Goal: Find contact information: Find contact information

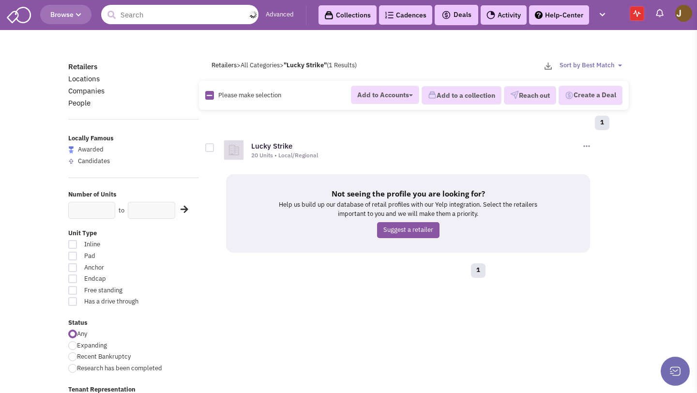
click at [166, 15] on input "text" at bounding box center [179, 14] width 157 height 19
paste input "Patagonia"
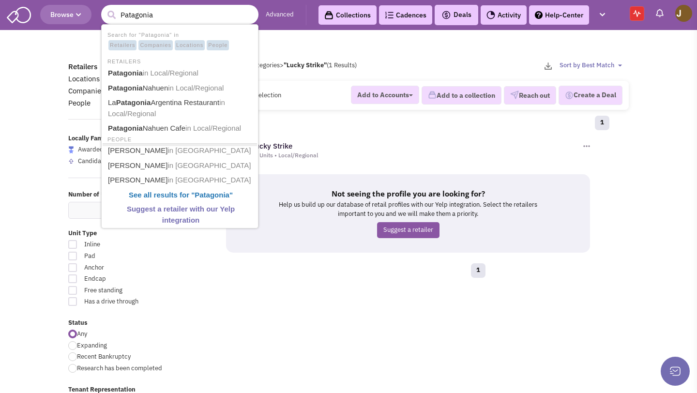
type input "Patagonia"
click at [104, 8] on button "submit" at bounding box center [111, 15] width 15 height 15
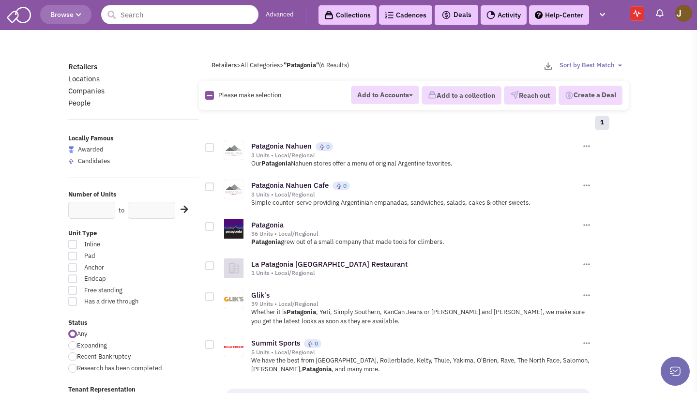
scroll to position [3, 0]
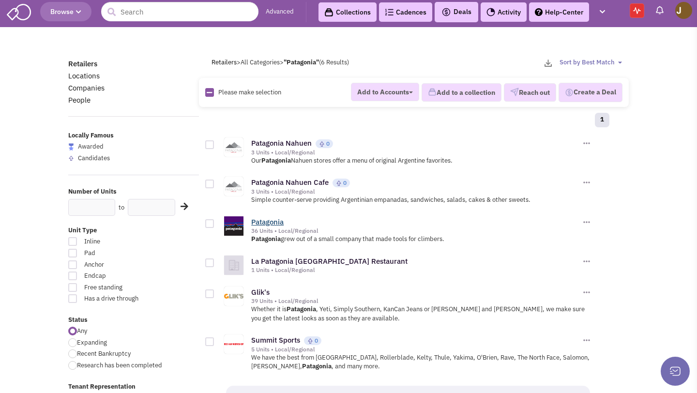
click at [279, 220] on link "Patagonia" at bounding box center [267, 221] width 32 height 9
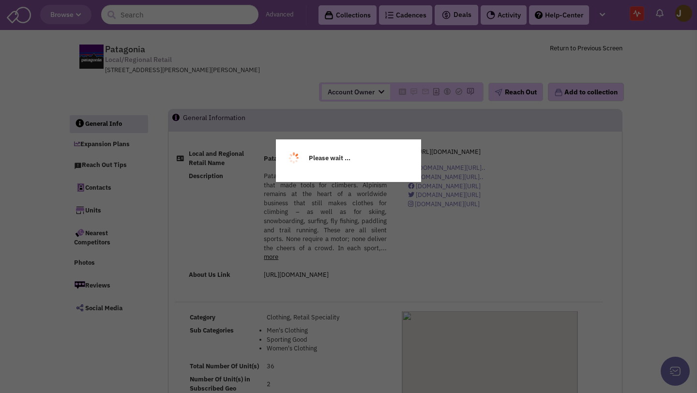
select select
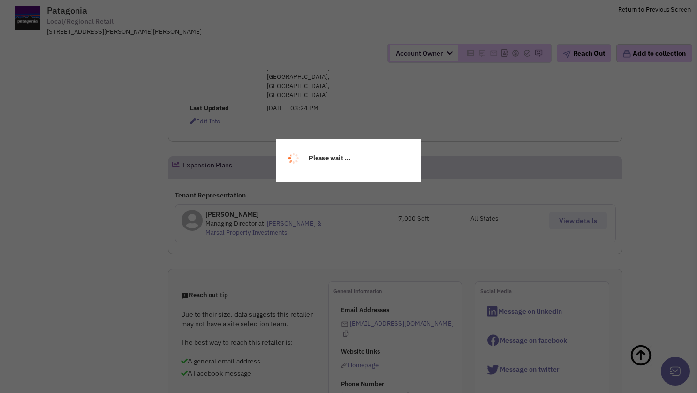
scroll to position [419, 0]
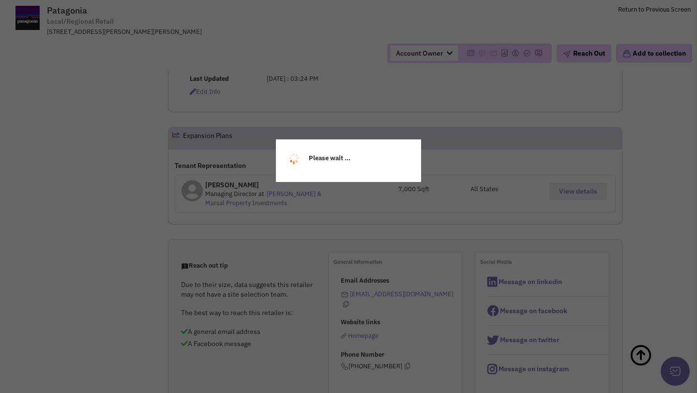
select select
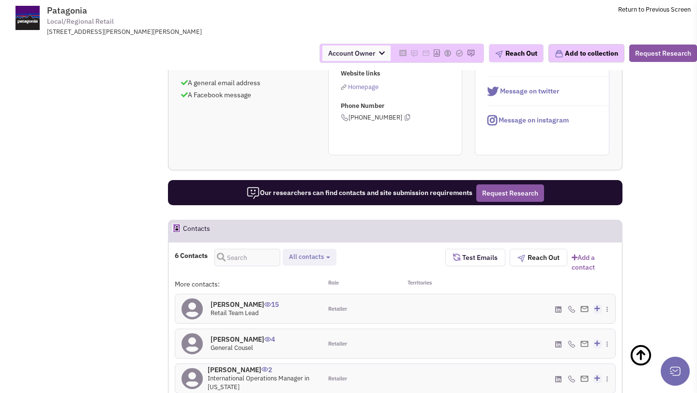
scroll to position [660, 0]
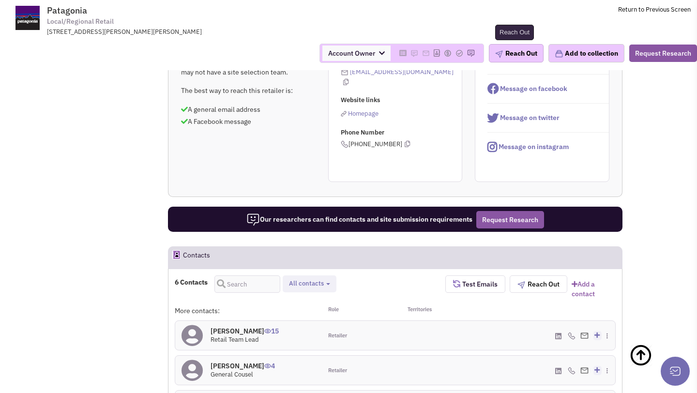
click at [523, 52] on button "Reach Out" at bounding box center [516, 53] width 55 height 18
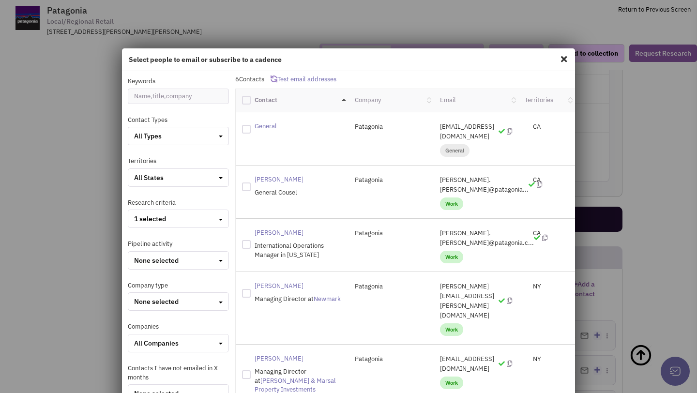
click at [244, 101] on div at bounding box center [246, 100] width 9 height 9
click at [252, 101] on input "checkbox" at bounding box center [255, 99] width 6 height 6
checkbox input "true"
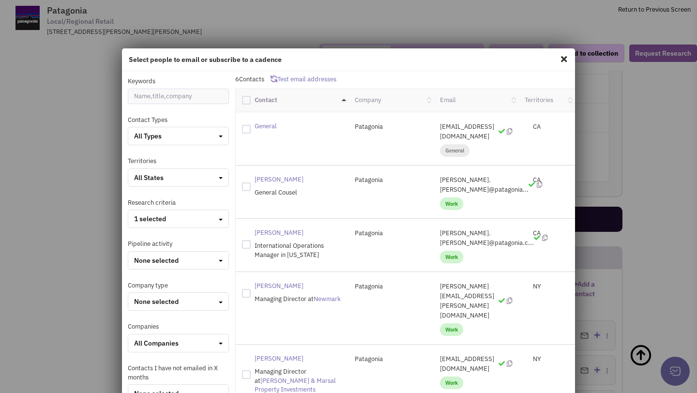
checkbox input "true"
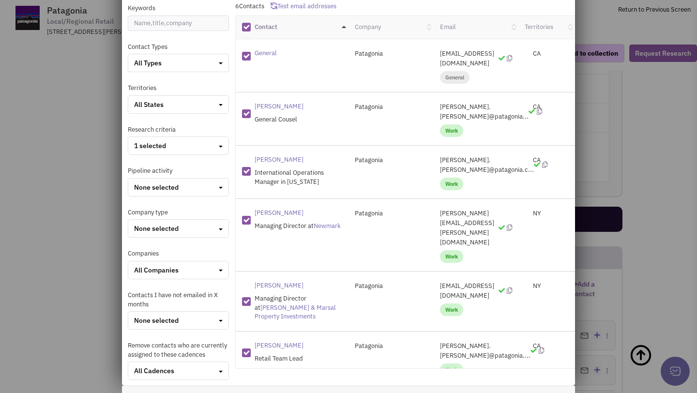
scroll to position [0, 0]
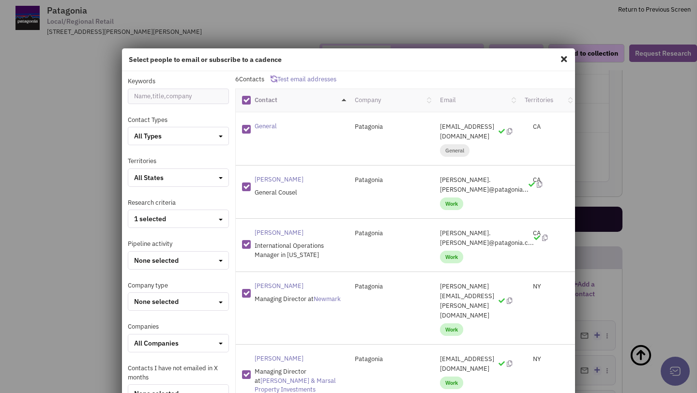
click at [245, 128] on div at bounding box center [246, 129] width 9 height 9
click at [252, 128] on input "checkbox" at bounding box center [255, 128] width 6 height 6
checkbox input "false"
click at [473, 175] on p "hilary.dessouky@patagonia..." at bounding box center [476, 184] width 72 height 19
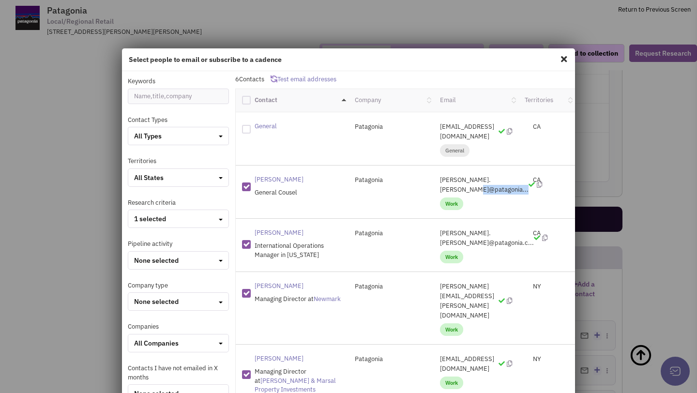
click at [473, 175] on p "hilary.dessouky@patagonia..." at bounding box center [476, 184] width 72 height 19
click at [533, 175] on div "CA" at bounding box center [546, 180] width 57 height 10
click at [527, 228] on div "CA" at bounding box center [546, 233] width 57 height 10
click at [502, 175] on p "hilary.dessouky@patagonia..." at bounding box center [476, 184] width 72 height 19
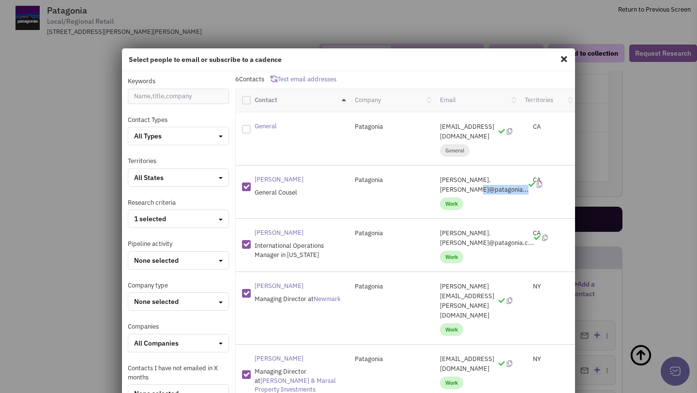
click at [502, 175] on p "hilary.dessouky@patagonia..." at bounding box center [476, 184] width 72 height 19
copy p "hilary.dessouky@patagonia..."
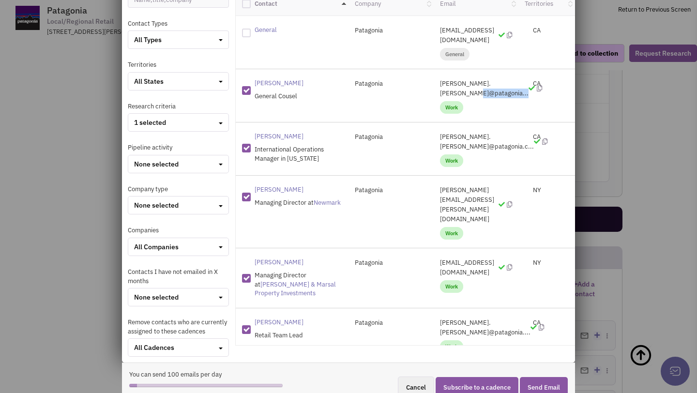
scroll to position [108, 0]
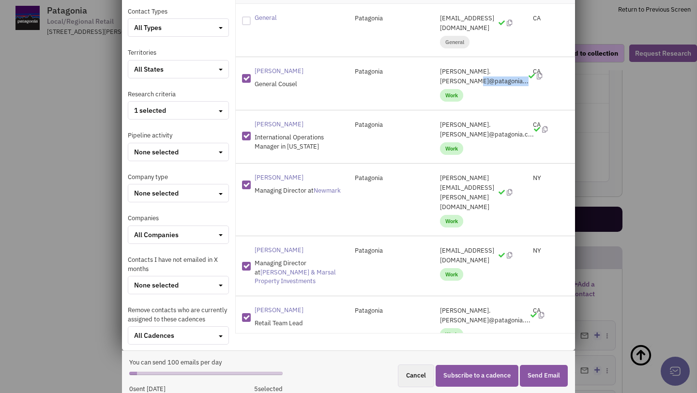
click at [550, 380] on button "Send Email" at bounding box center [544, 376] width 48 height 22
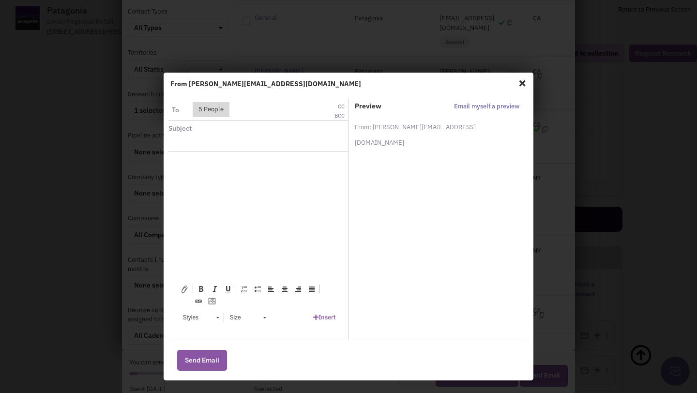
scroll to position [0, 0]
click at [208, 112] on span "5 People" at bounding box center [211, 109] width 37 height 15
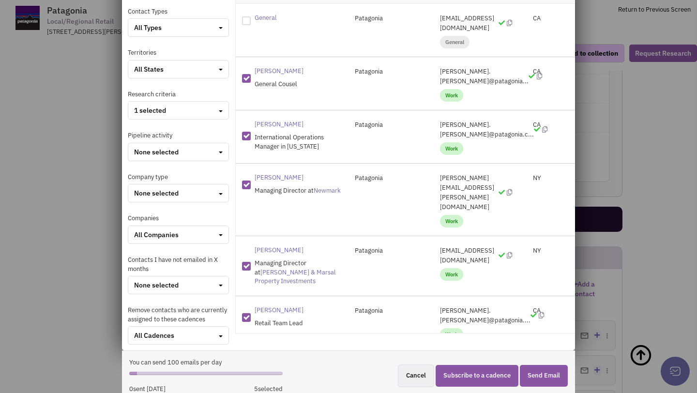
click at [572, 40] on div "General Patagonia me@email.com general CA" at bounding box center [406, 30] width 340 height 53
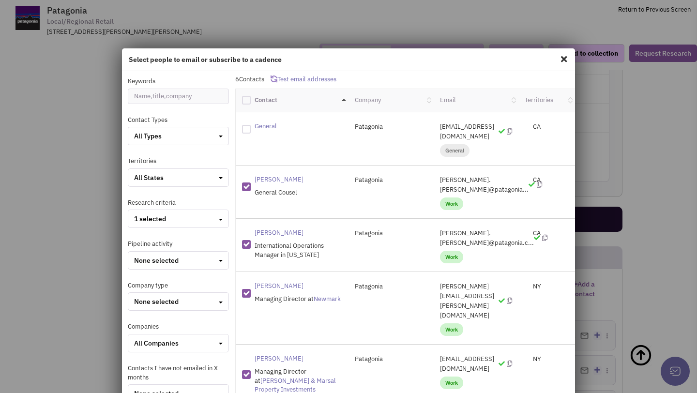
click at [562, 60] on span at bounding box center [564, 58] width 13 height 15
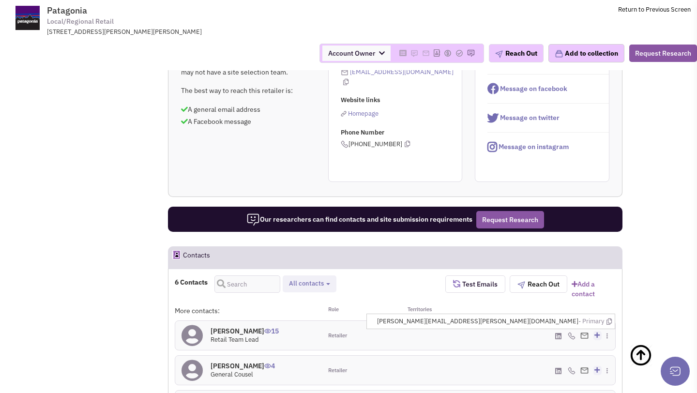
click at [573, 317] on span "seth.fullerton@patagonia.com - Primary" at bounding box center [494, 321] width 235 height 9
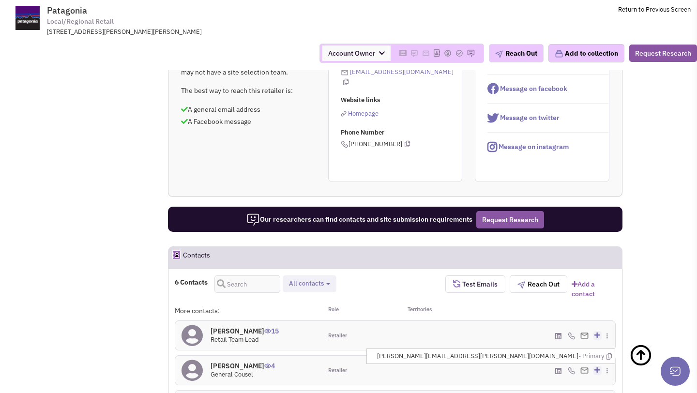
click at [568, 352] on span "hilary.dessouky@patagonia.com - Primary" at bounding box center [494, 356] width 235 height 9
copy span "hilary.dessouky@patagonia.com"
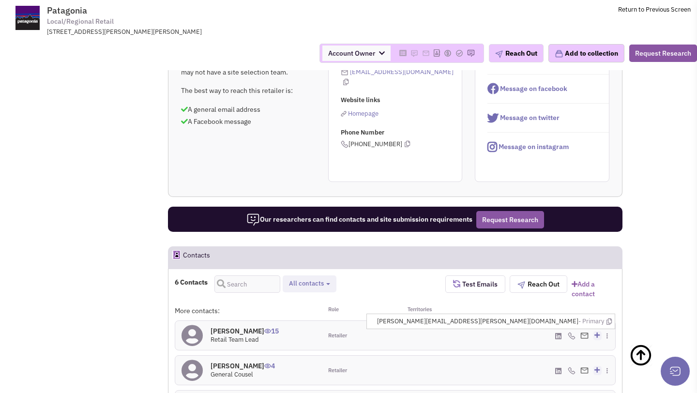
click at [569, 317] on span "seth.fullerton@patagonia.com - Primary" at bounding box center [494, 321] width 235 height 9
copy span "seth.fullerton@patagonia.com"
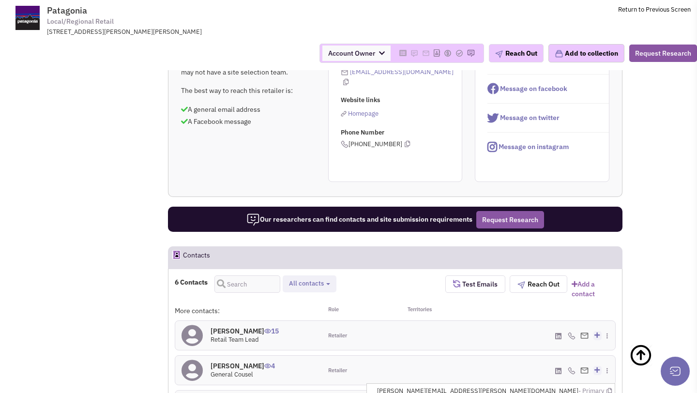
click at [569, 387] on span "joe.gabrielli@patagonia.com - Primary" at bounding box center [494, 391] width 235 height 9
copy span "joe.gabrielli@patagonia.com"
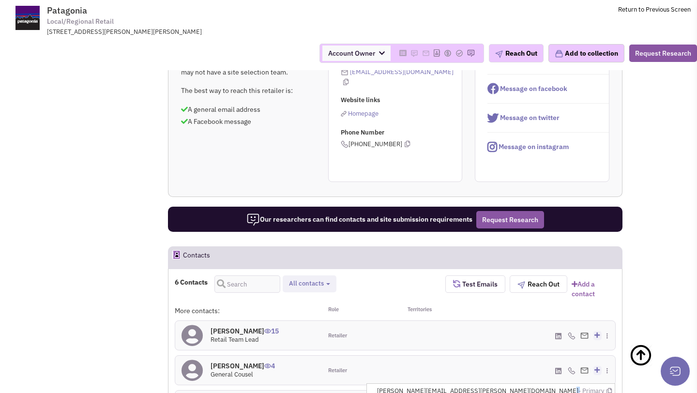
copy span "joe.gabrielli@patagonia.com"
click at [608, 388] on icon at bounding box center [608, 391] width 5 height 6
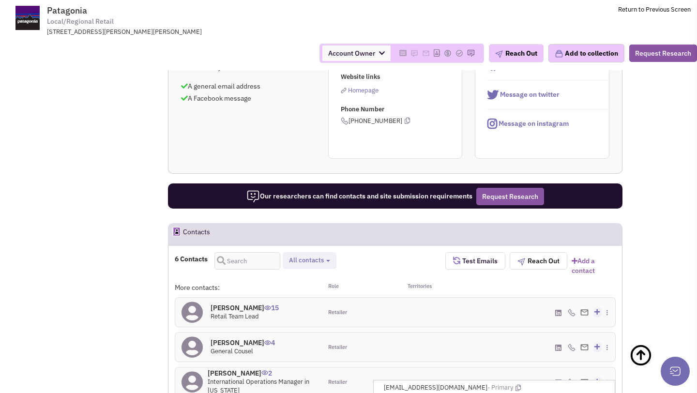
scroll to position [703, 0]
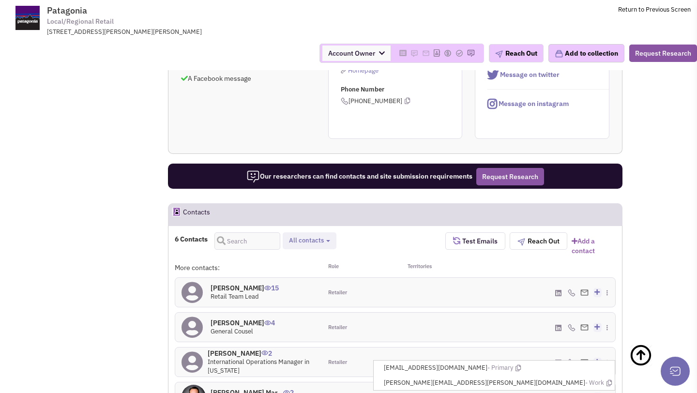
click at [552, 363] on span "jzmartin@ngkf.com - Primary" at bounding box center [498, 367] width 228 height 9
copy span "jzmartin@ngkf.com"
click at [569, 378] on span "jon.martin@nmrk.com - Work" at bounding box center [498, 382] width 228 height 9
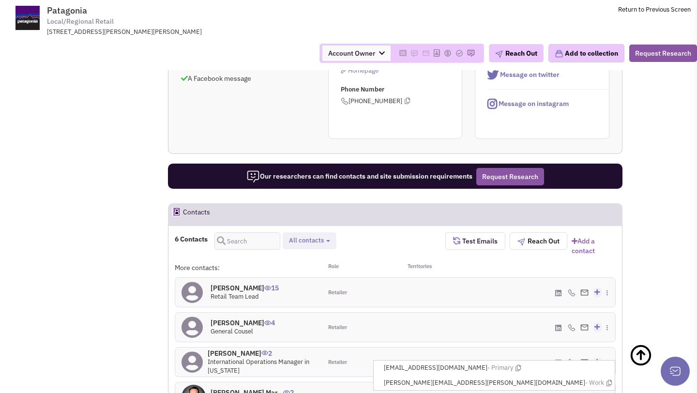
click at [569, 378] on span "jon.martin@nmrk.com - Work" at bounding box center [498, 382] width 228 height 9
copy span "jon.martin@nmrk.com"
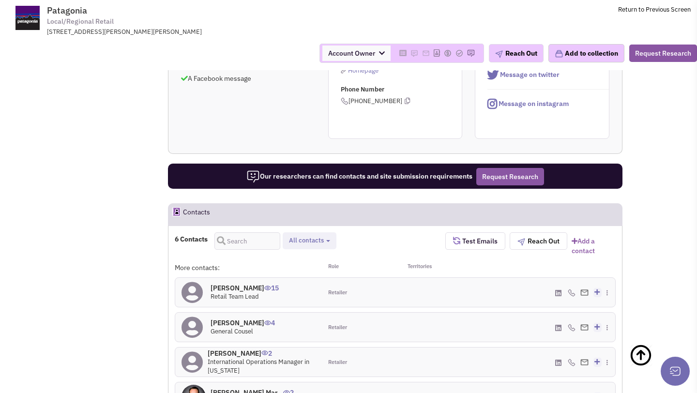
copy span "mkrell@amp-solutions.com"
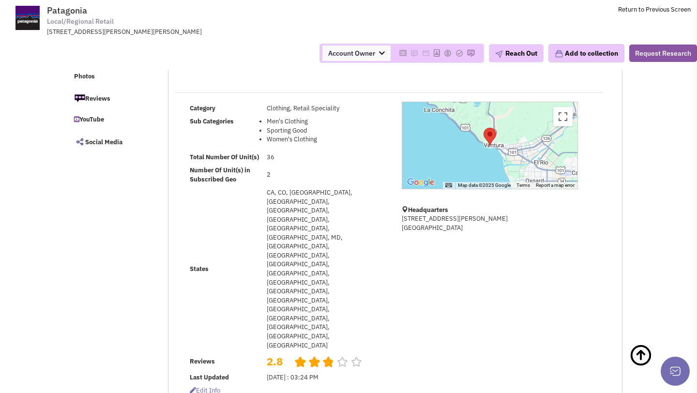
scroll to position [0, 0]
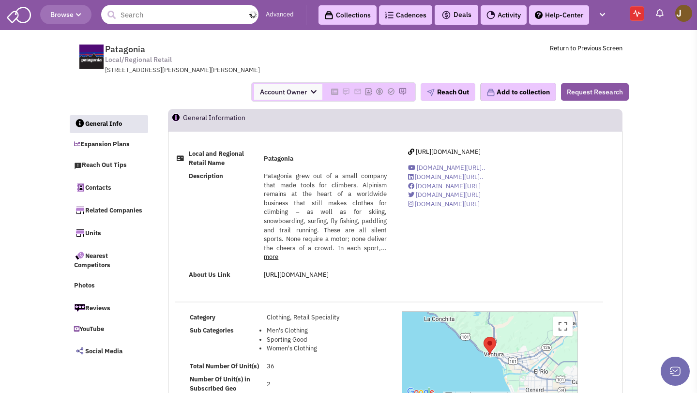
click at [145, 16] on input "text" at bounding box center [179, 14] width 157 height 19
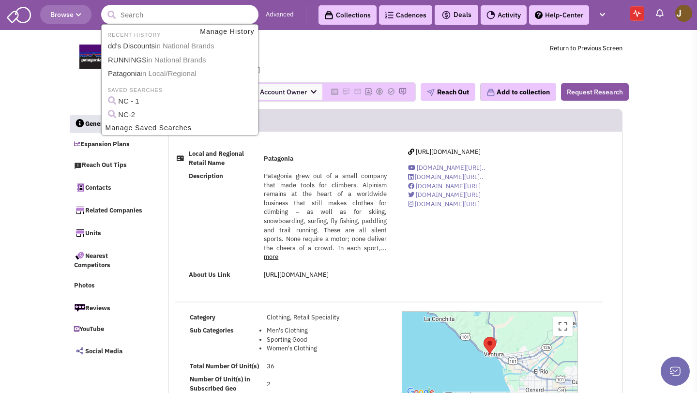
paste input "Savi Provisions"
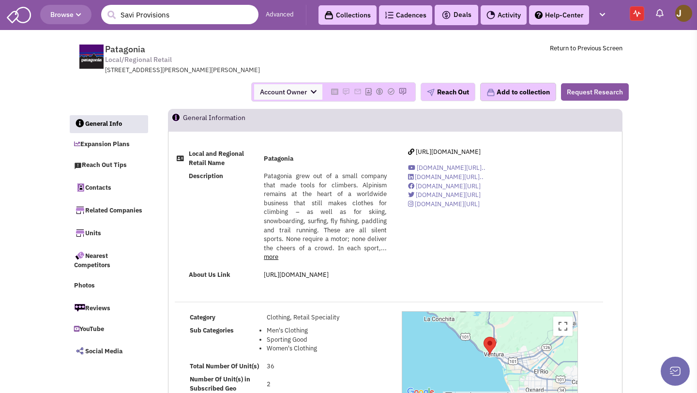
click at [182, 21] on input "Savi Provisions" at bounding box center [179, 14] width 157 height 19
paste input "who is the leasing contact at"
type input "who is the leasing contact at"
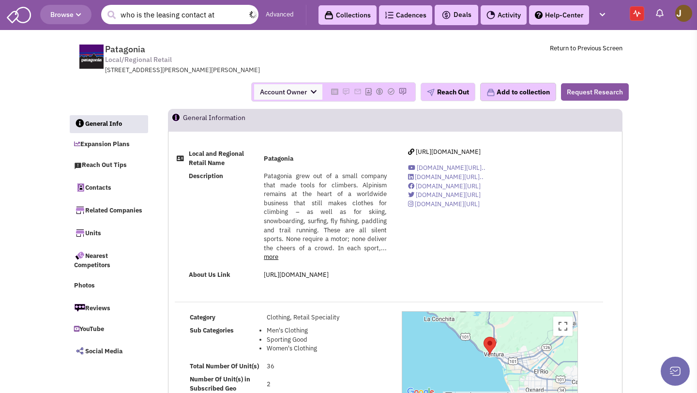
click at [183, 20] on input "who is the leasing contact at" at bounding box center [179, 14] width 157 height 19
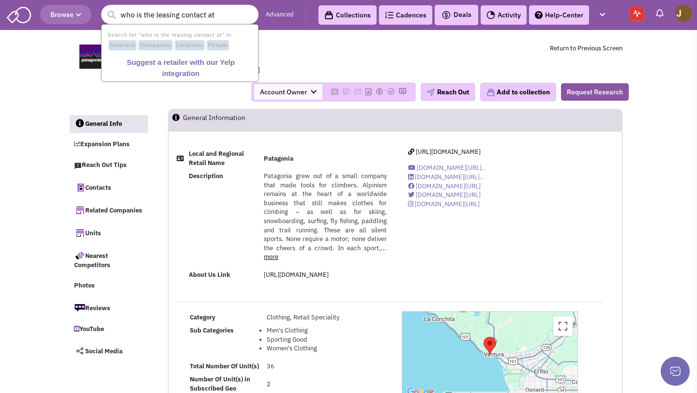
click at [183, 20] on input "who is the leasing contact at" at bounding box center [179, 14] width 157 height 19
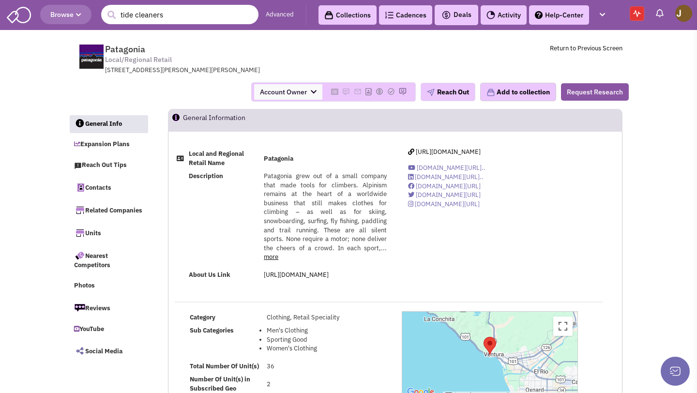
click at [137, 18] on input "tide cleaners" at bounding box center [179, 14] width 157 height 19
paste input "Tide Dry C"
type input "Tide Dry Cleaners"
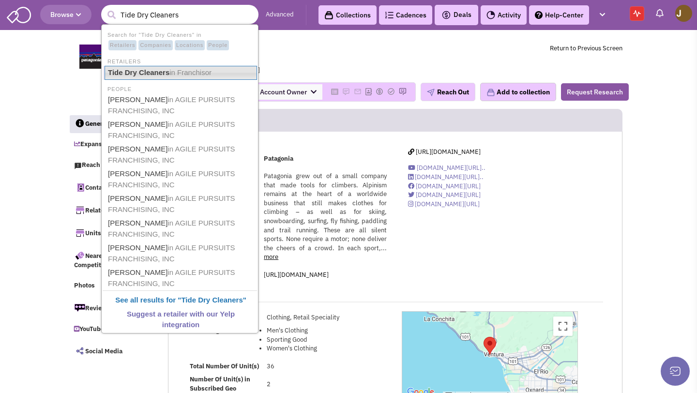
click at [169, 75] on b "Tide Dry Cleaners" at bounding box center [138, 72] width 61 height 8
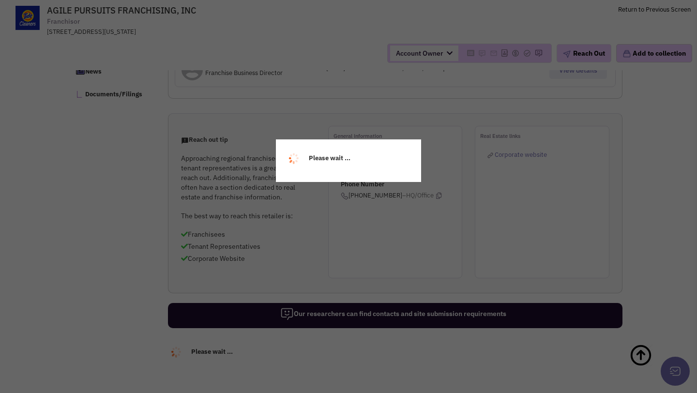
select select
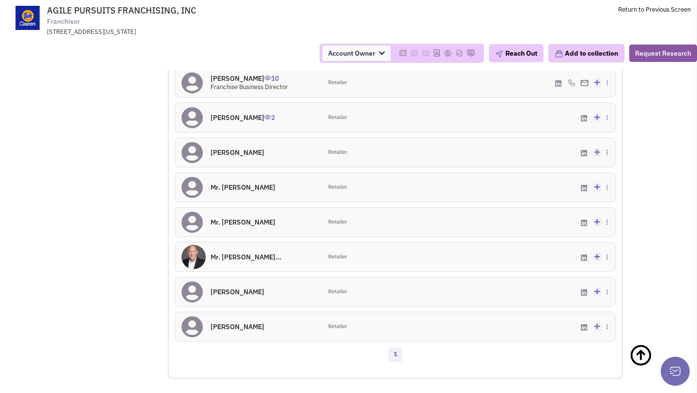
scroll to position [888, 0]
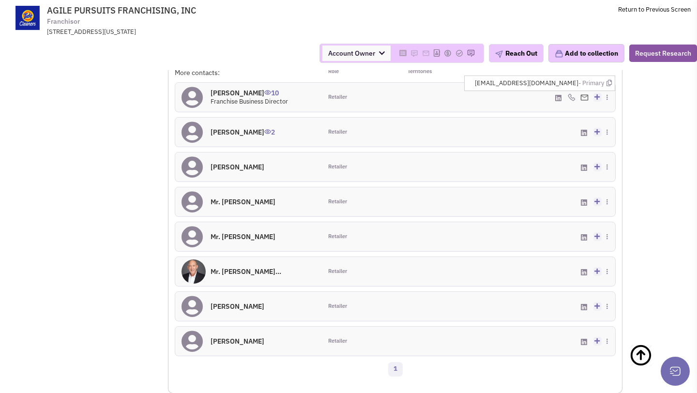
click at [565, 76] on li "Franchising@TideDryCleaners.com - Primary" at bounding box center [543, 83] width 143 height 15
click at [565, 81] on span "Franchising@TideDryCleaners.com - Primary" at bounding box center [543, 83] width 137 height 9
copy span "Franchising@TideDryCleaners.com"
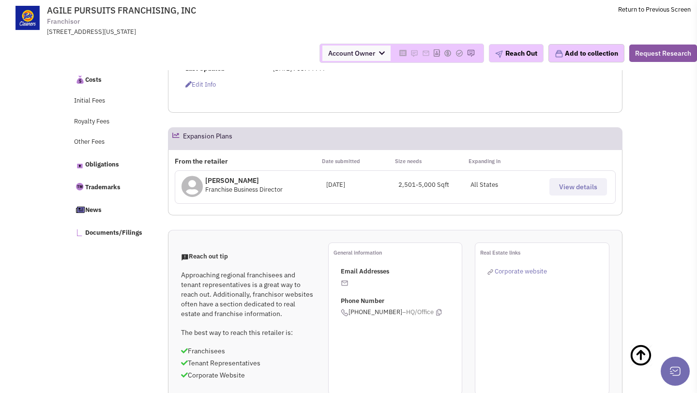
scroll to position [425, 0]
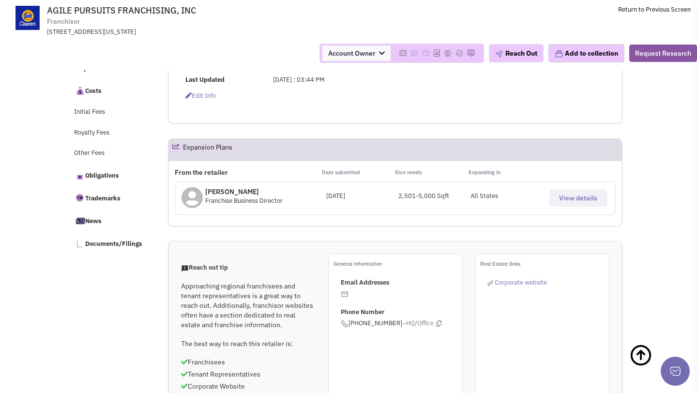
click at [569, 197] on span "View details" at bounding box center [578, 198] width 38 height 9
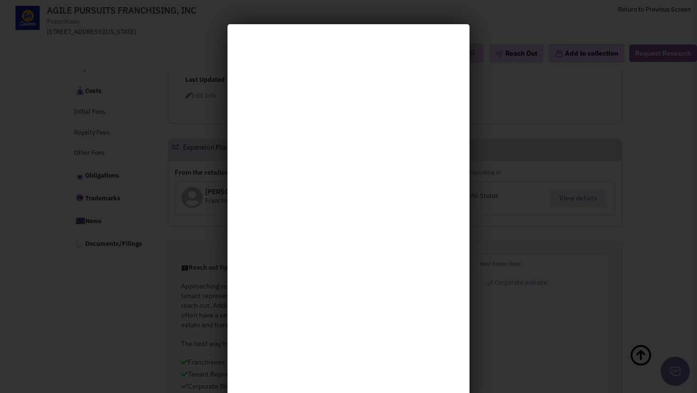
click at [513, 95] on div at bounding box center [348, 196] width 697 height 393
click at [389, 11] on div at bounding box center [348, 196] width 697 height 393
click at [127, 151] on div at bounding box center [348, 196] width 697 height 393
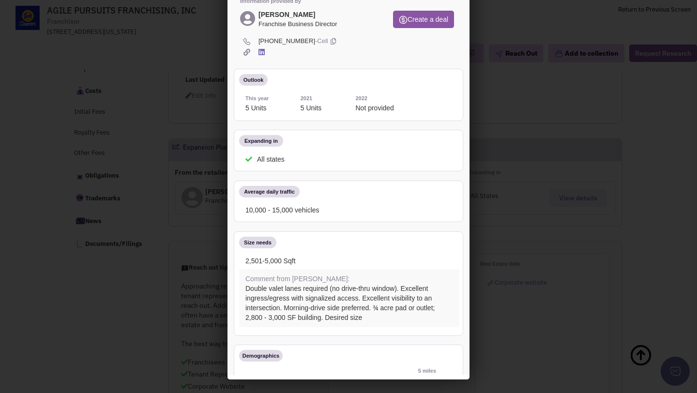
scroll to position [0, 0]
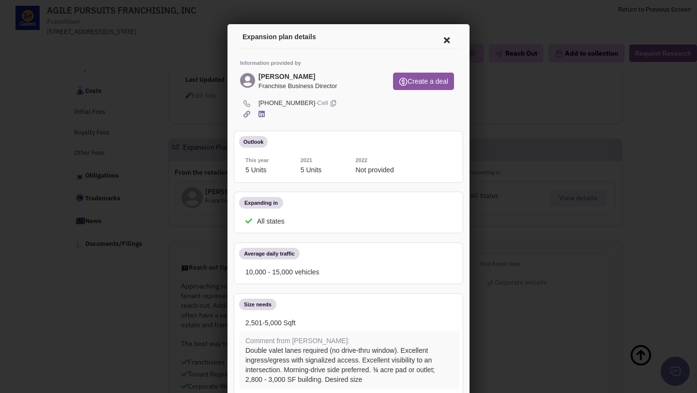
click at [441, 39] on icon at bounding box center [445, 38] width 20 height 23
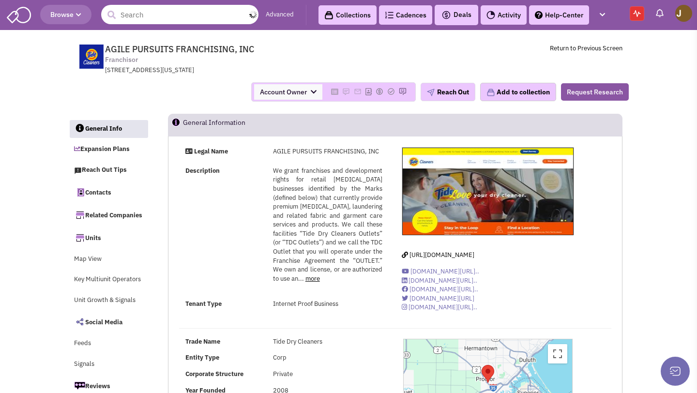
click at [193, 14] on input "text" at bounding box center [179, 14] width 157 height 19
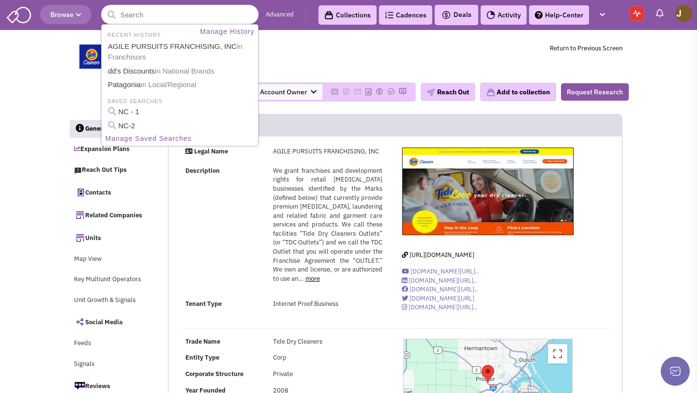
paste input "Lilly Pulitzer"
type input "Lilly Pulitzer"
click at [104, 8] on button "submit" at bounding box center [111, 15] width 15 height 15
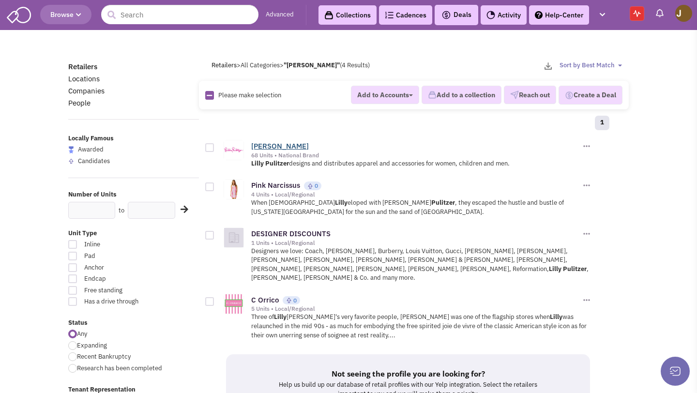
click at [265, 146] on link "Lilly Pulitzer" at bounding box center [280, 145] width 58 height 9
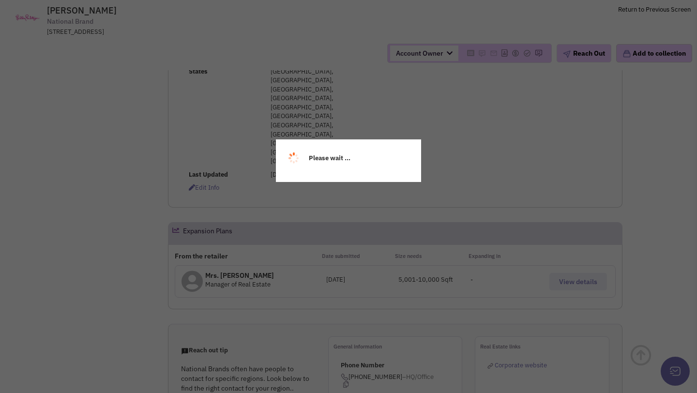
select select
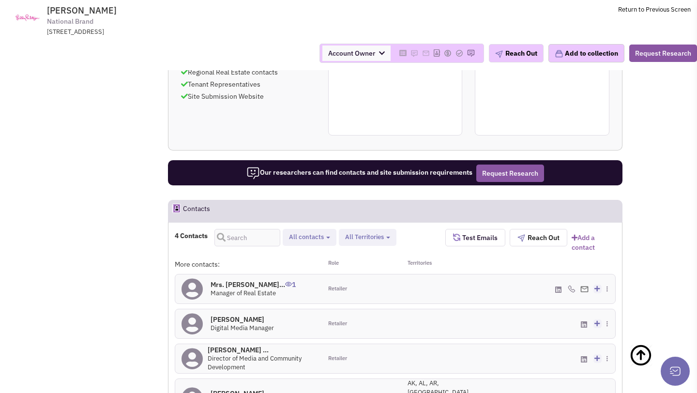
scroll to position [682, 0]
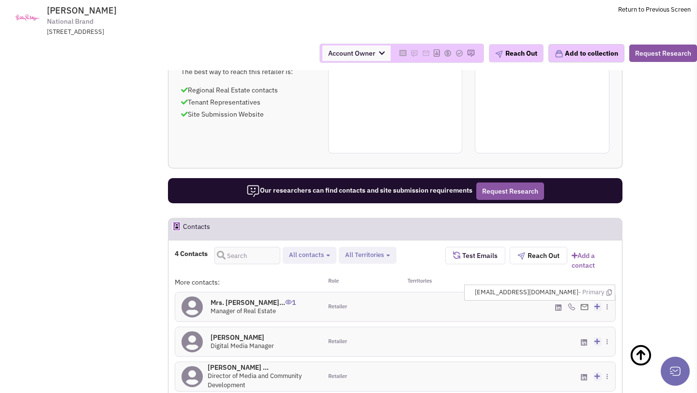
click at [570, 288] on span "[EMAIL_ADDRESS][DOMAIN_NAME] - Primary" at bounding box center [543, 292] width 137 height 9
select select
copy span "[EMAIL_ADDRESS][DOMAIN_NAME]"
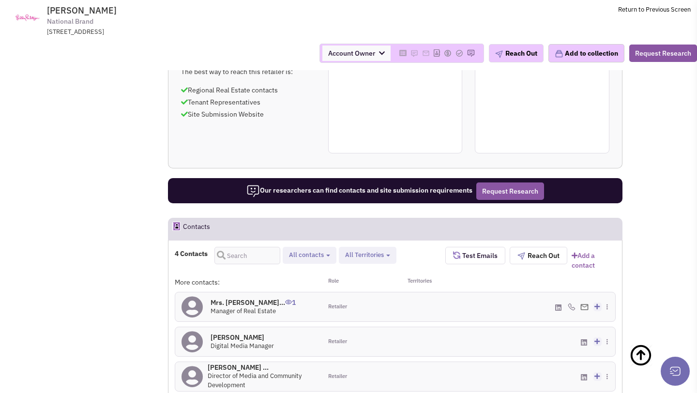
copy span "kkrieg@mkjadvisors.net"
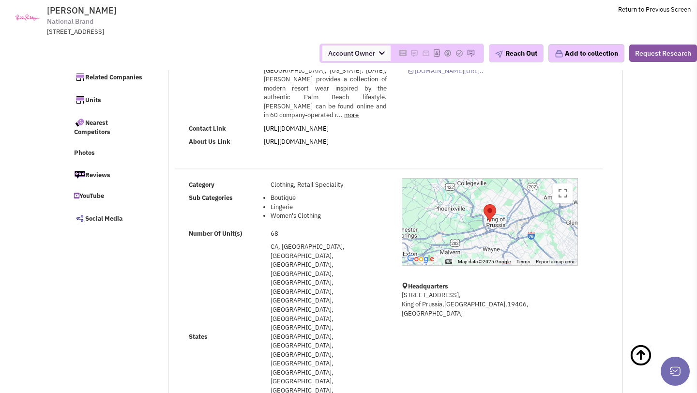
scroll to position [0, 0]
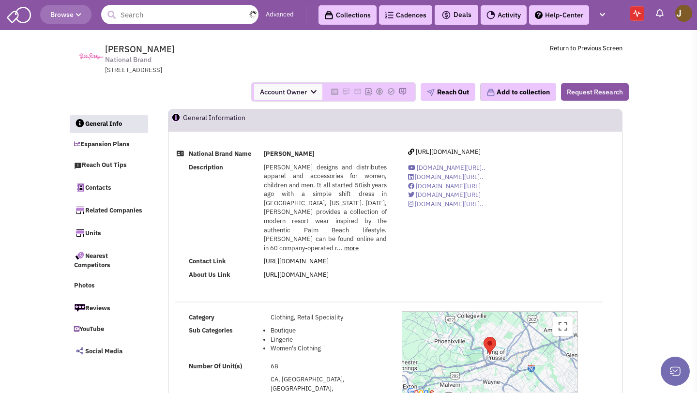
click at [123, 23] on input "text" at bounding box center [179, 14] width 157 height 19
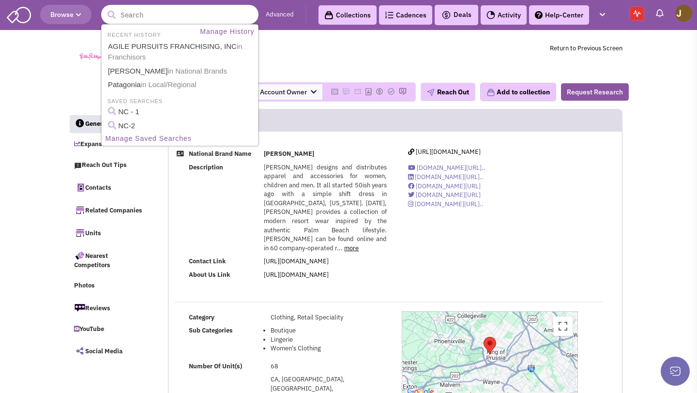
paste input "Clarks"
type input "Clarks"
click at [104, 8] on button "submit" at bounding box center [111, 15] width 15 height 15
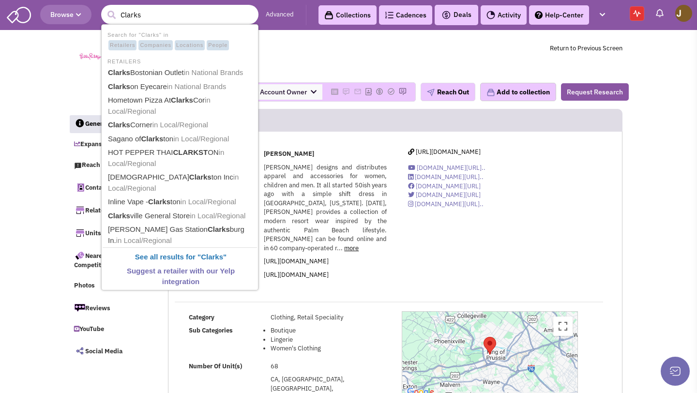
click at [104, 8] on button "submit" at bounding box center [111, 15] width 15 height 15
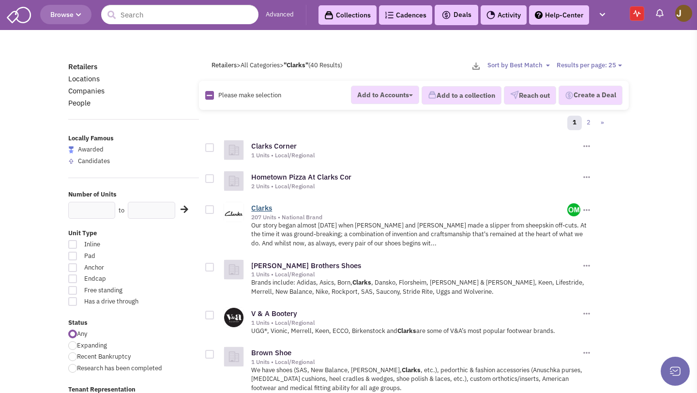
click at [253, 206] on link "Clarks" at bounding box center [261, 207] width 21 height 9
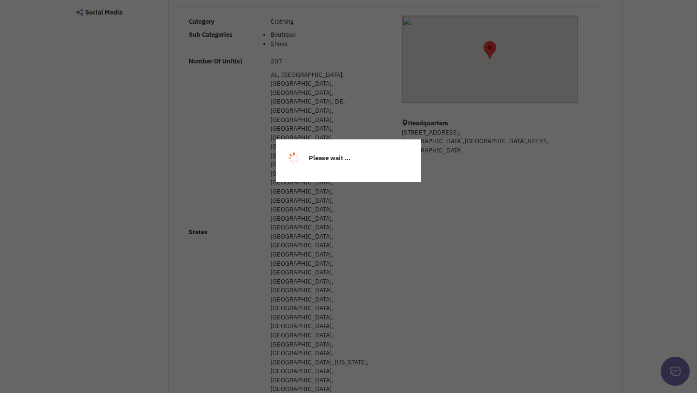
select select
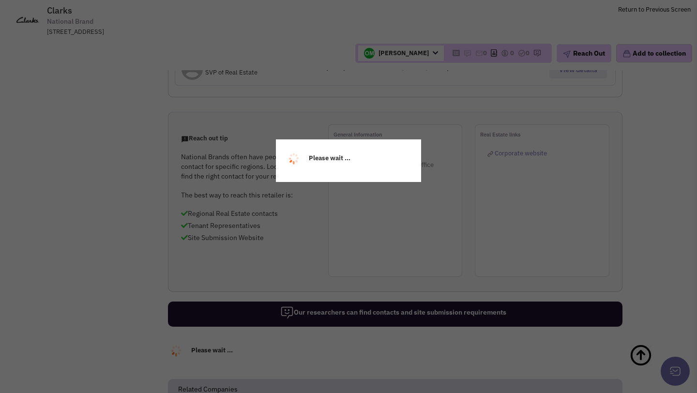
select select
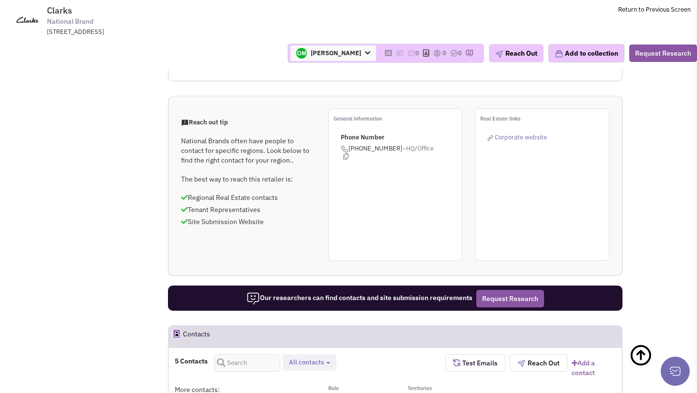
scroll to position [733, 0]
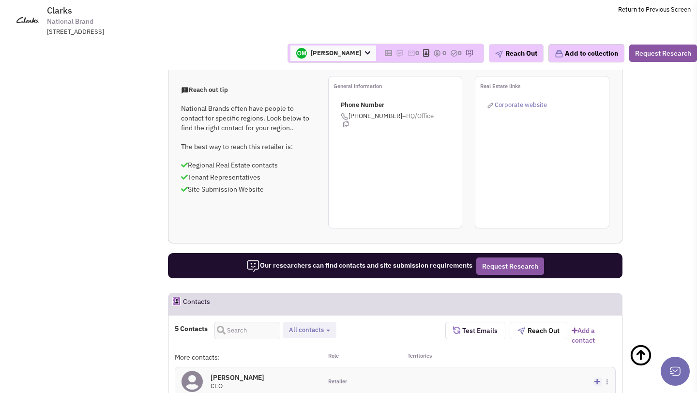
copy span "[PERSON_NAME][EMAIL_ADDRESS][PERSON_NAME][DOMAIN_NAME]"
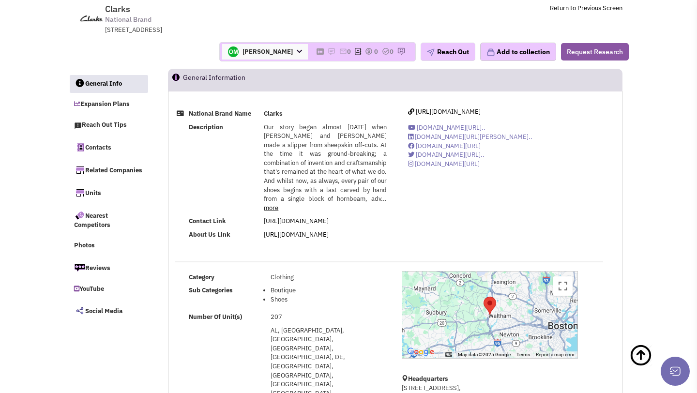
scroll to position [0, 0]
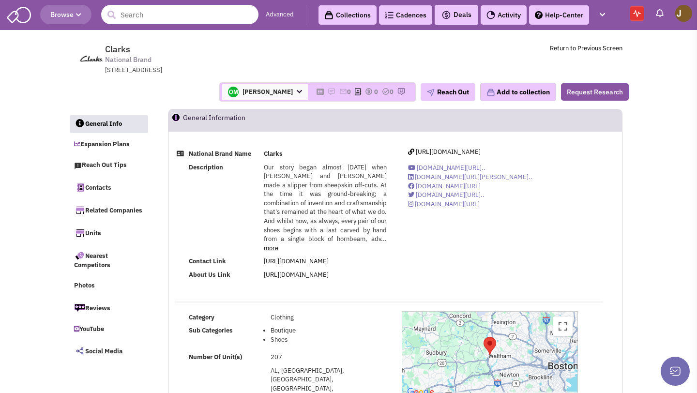
click at [158, 18] on input "text" at bounding box center [179, 14] width 157 height 19
paste input "rag & bone"
type input "rag & bone"
click at [104, 8] on button "submit" at bounding box center [111, 15] width 15 height 15
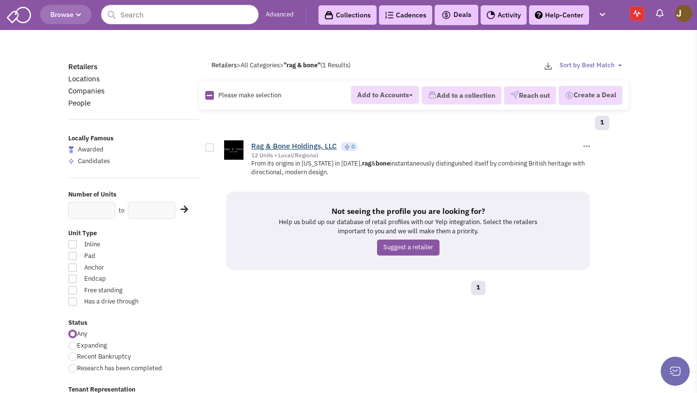
click at [287, 142] on link "Rag & Bone Holdings, LLC" at bounding box center [294, 145] width 86 height 9
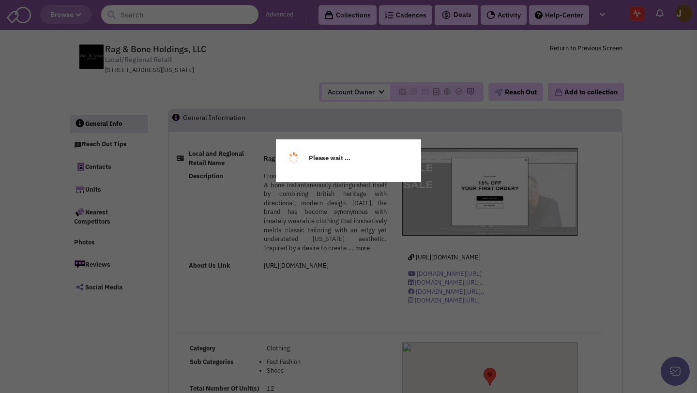
select select
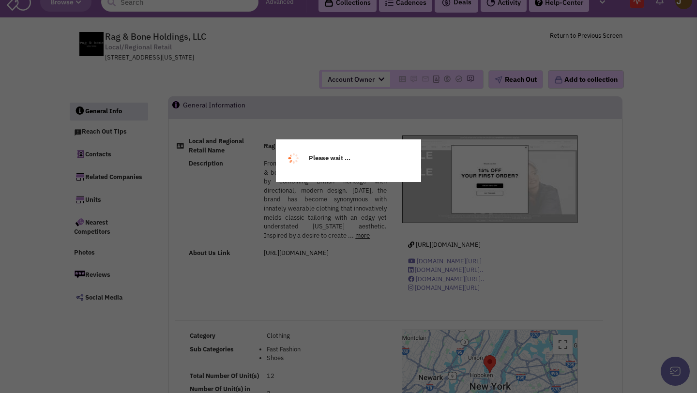
select select
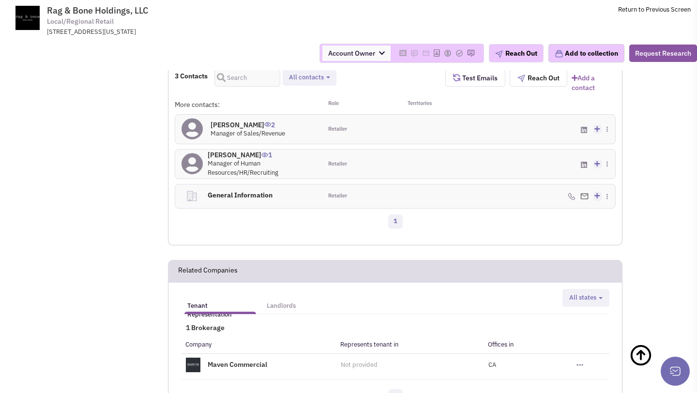
scroll to position [678, 0]
click at [573, 174] on span "[EMAIL_ADDRESS][DOMAIN_NAME] - Primary" at bounding box center [543, 178] width 137 height 9
copy span "[EMAIL_ADDRESS][DOMAIN_NAME]"
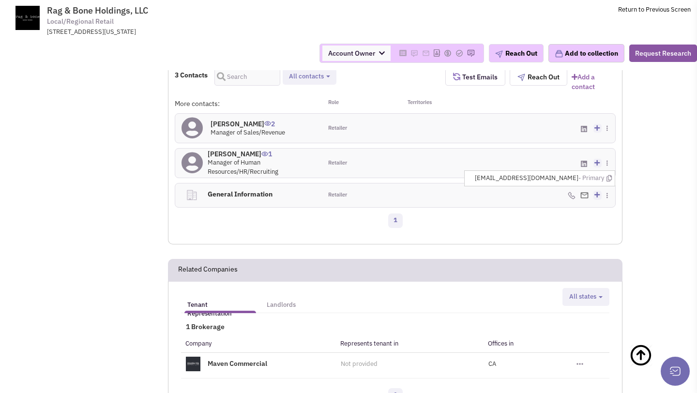
click at [500, 183] on div "(212) 249-3331 - Cell" at bounding box center [542, 195] width 147 height 24
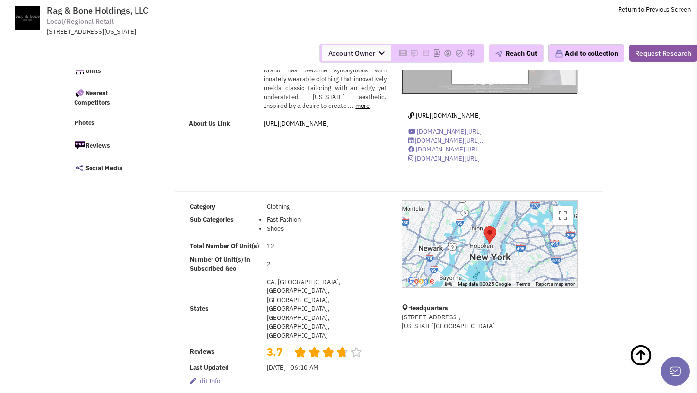
scroll to position [0, 0]
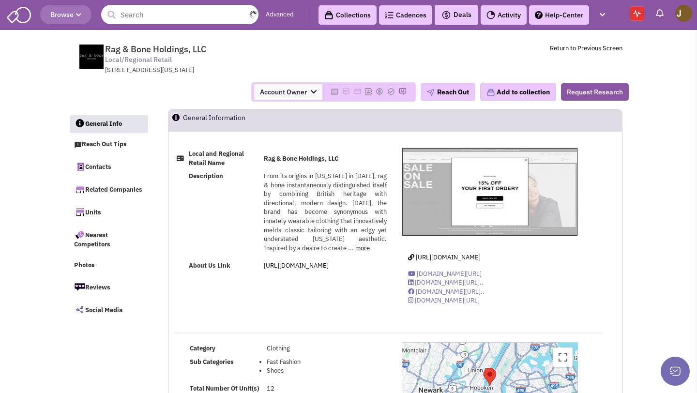
click at [176, 15] on input "text" at bounding box center [179, 14] width 157 height 19
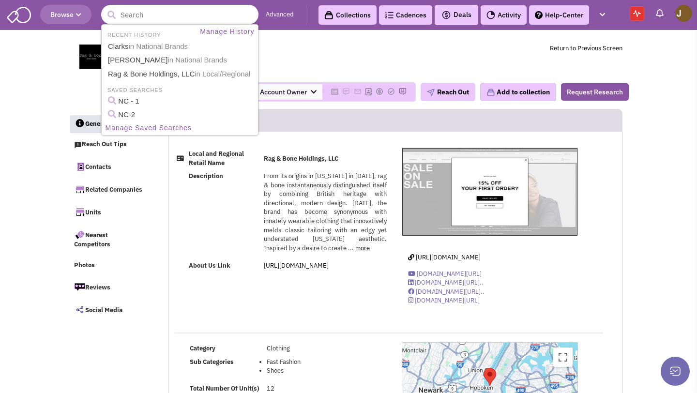
paste input "Burn Boot Camp"
type input "Burn Boot Camp"
click at [104, 8] on button "submit" at bounding box center [111, 15] width 15 height 15
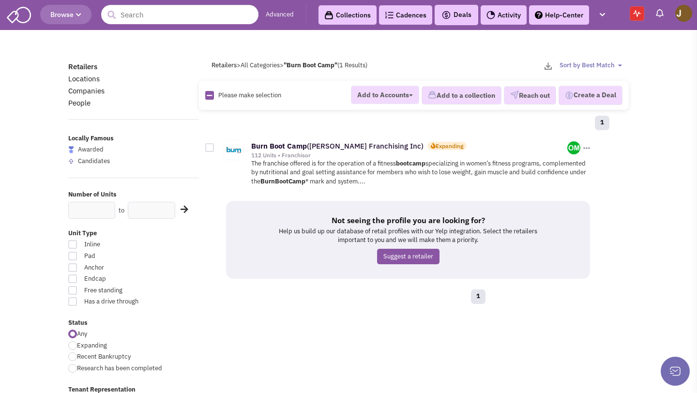
click at [273, 151] on div "112 Units • Franchisor" at bounding box center [409, 155] width 316 height 8
click at [274, 143] on b "Boot" at bounding box center [277, 145] width 15 height 9
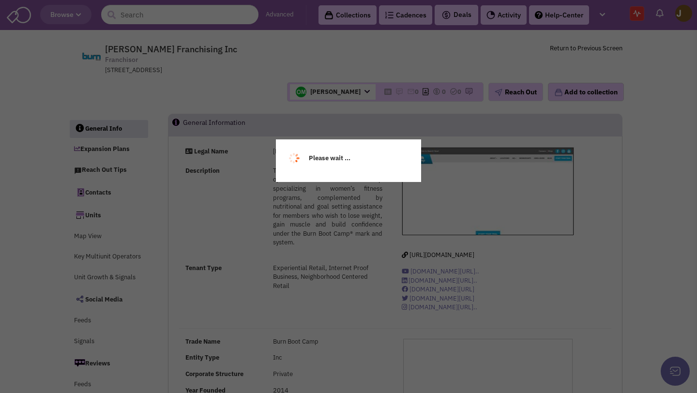
select select
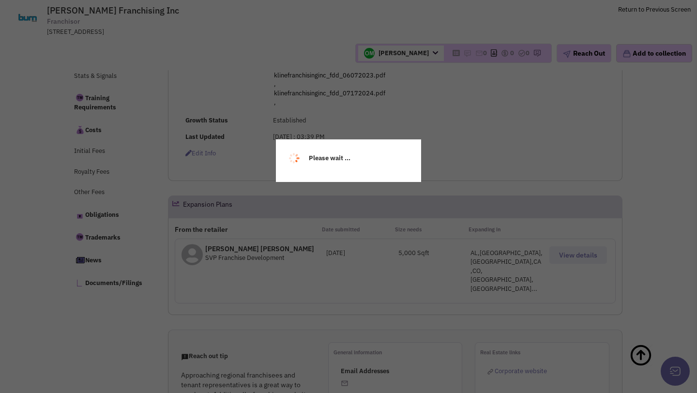
select select
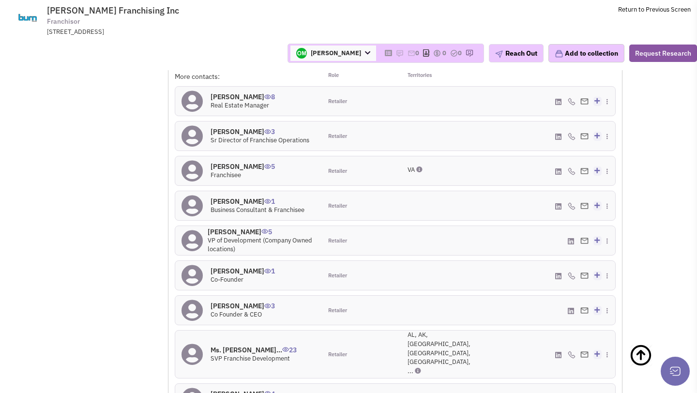
scroll to position [924, 0]
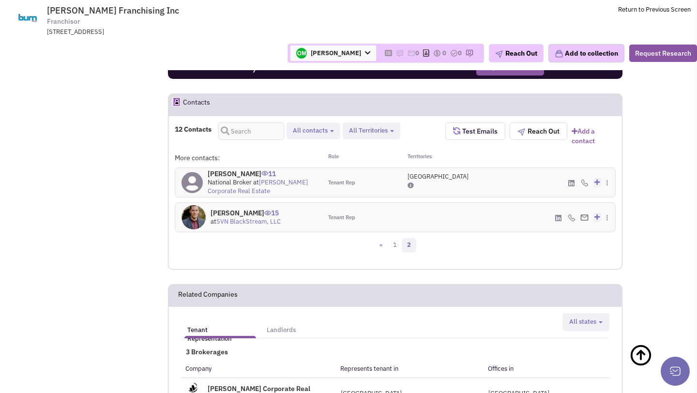
scroll to position [827, 0]
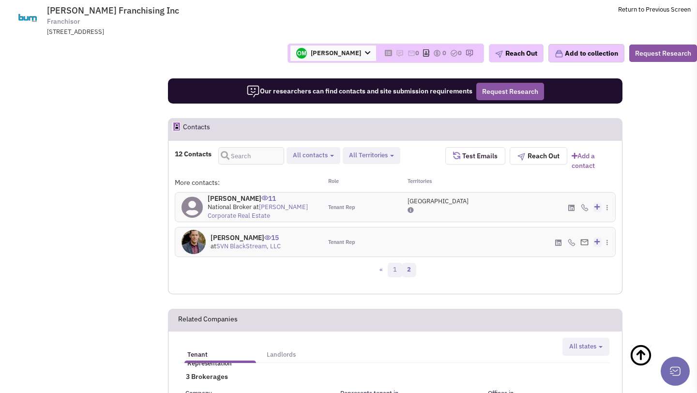
click at [394, 263] on link "1" at bounding box center [395, 270] width 15 height 15
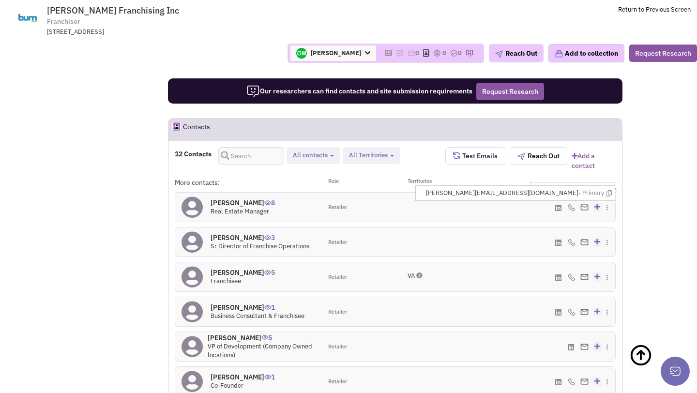
click at [567, 189] on span "gregory.binstead@burnbootcamp.com - Primary" at bounding box center [519, 193] width 186 height 9
click at [609, 190] on icon at bounding box center [608, 193] width 5 height 6
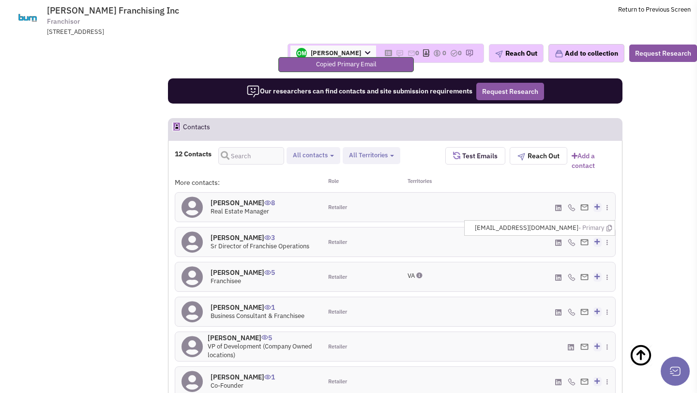
click at [581, 239] on img at bounding box center [584, 242] width 8 height 6
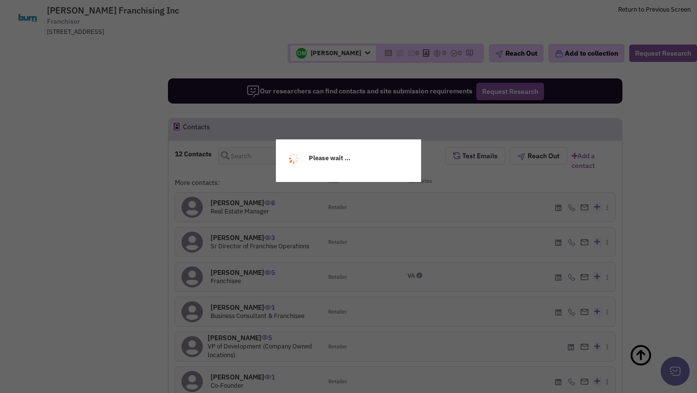
click at [437, 178] on div "More contacts: Role Territories Gregory Binstead 8 Real Estate Manager Retailer…" at bounding box center [395, 368] width 441 height 381
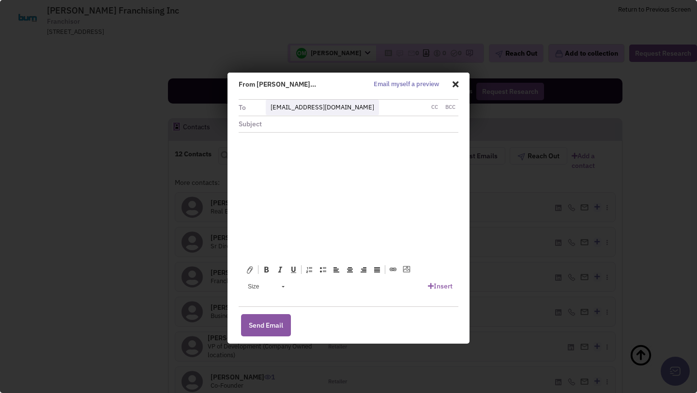
scroll to position [0, 0]
click at [454, 84] on span at bounding box center [453, 84] width 9 height 16
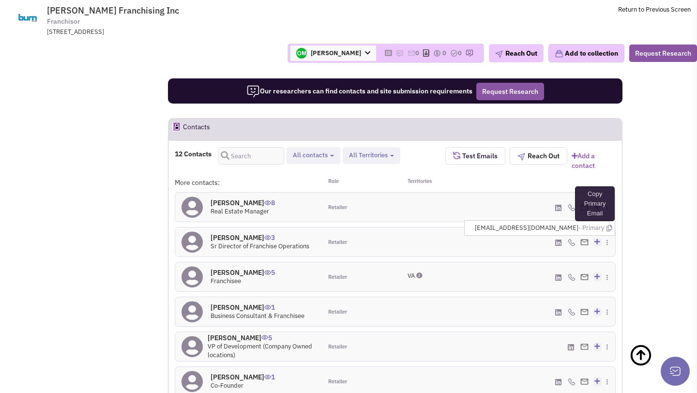
click at [607, 225] on icon at bounding box center [608, 228] width 5 height 6
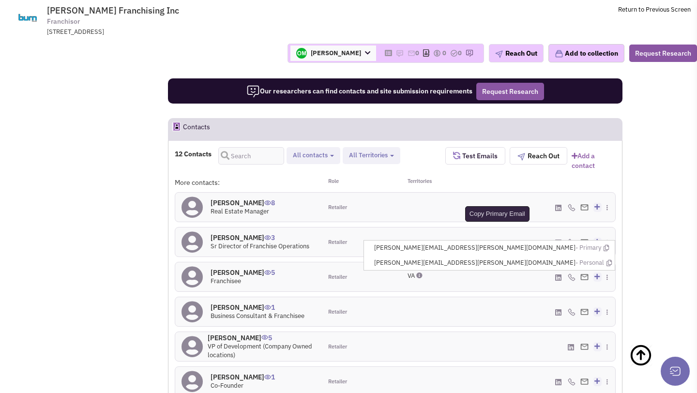
click at [607, 245] on icon at bounding box center [606, 248] width 5 height 6
click at [606, 260] on icon at bounding box center [608, 263] width 5 height 6
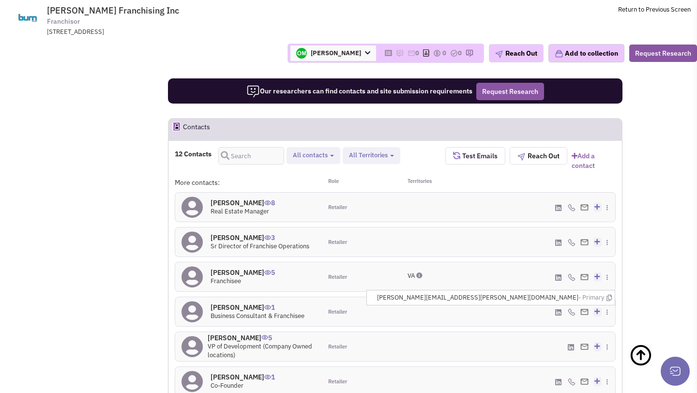
click at [577, 293] on span "alan.huggins@burnbootcamp.com - Primary" at bounding box center [494, 297] width 235 height 9
click at [609, 295] on icon at bounding box center [608, 298] width 5 height 6
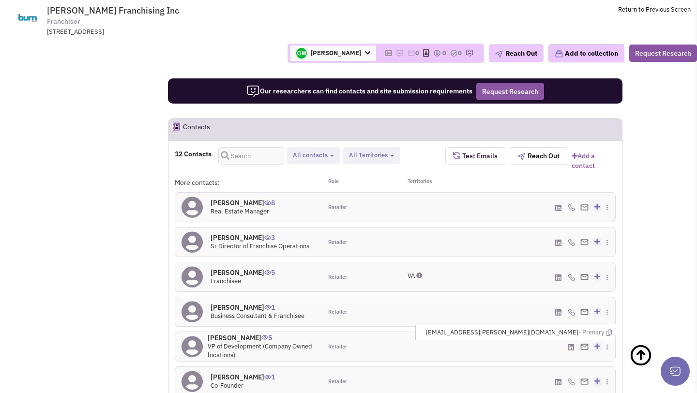
click at [569, 328] on span "bryce.morrow@burnbootcamp.com - Primary" at bounding box center [519, 332] width 186 height 9
copy span "bryce.morrow@burnbootcamp.com"
click at [565, 363] on span "devan.kline@burnbootcamp.com - Primary" at bounding box center [519, 367] width 186 height 9
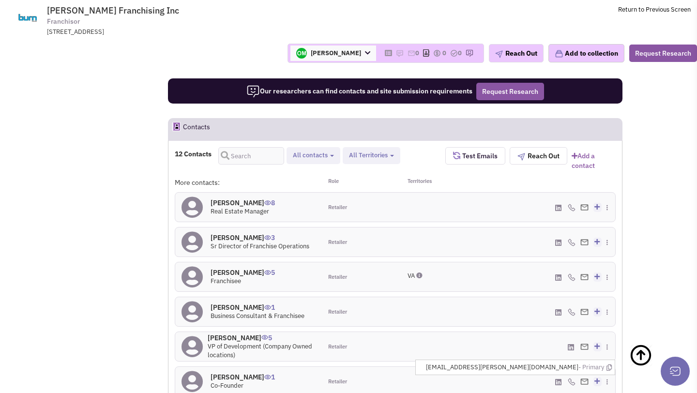
click at [565, 363] on span "devan.kline@burnbootcamp.com - Primary" at bounding box center [519, 367] width 186 height 9
copy span "devan.kline@burnbootcamp.com"
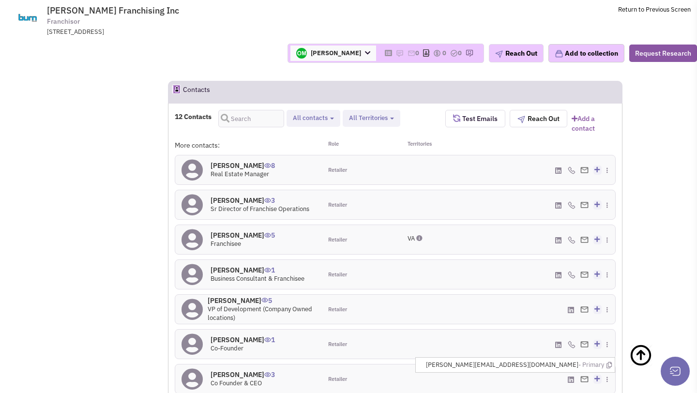
scroll to position [865, 0]
click at [567, 360] on span "morgan@burnbootcamp.com - Primary" at bounding box center [519, 364] width 186 height 9
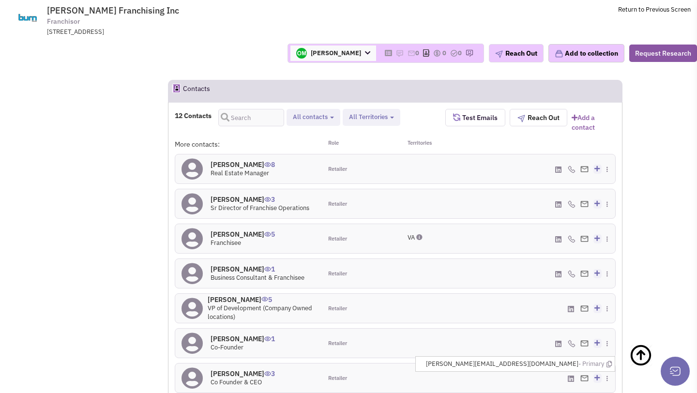
copy span "morgan@burnbootcamp.com"
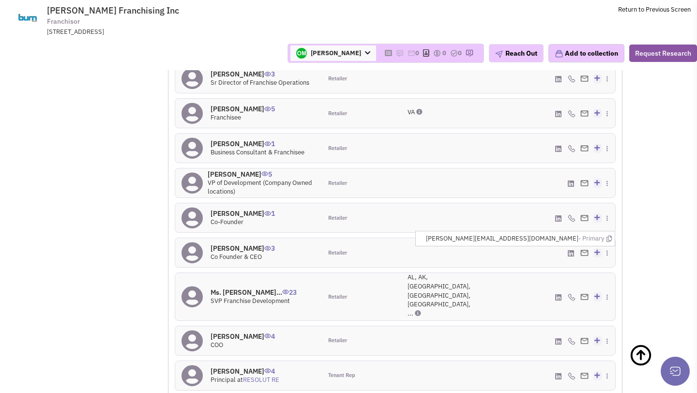
scroll to position [999, 0]
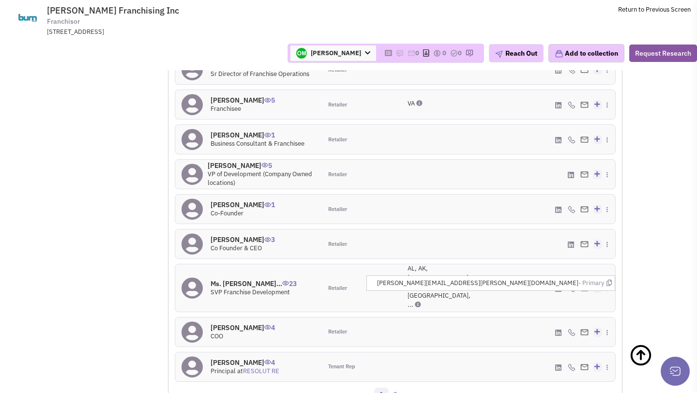
click at [551, 279] on span "jolene.purchia@burnbootcamp.com - Primary" at bounding box center [494, 283] width 235 height 9
click at [552, 279] on span "jolene.purchia@burnbootcamp.com - Primary" at bounding box center [494, 283] width 235 height 9
copy span "jolene.purchia@burnbootcamp.com"
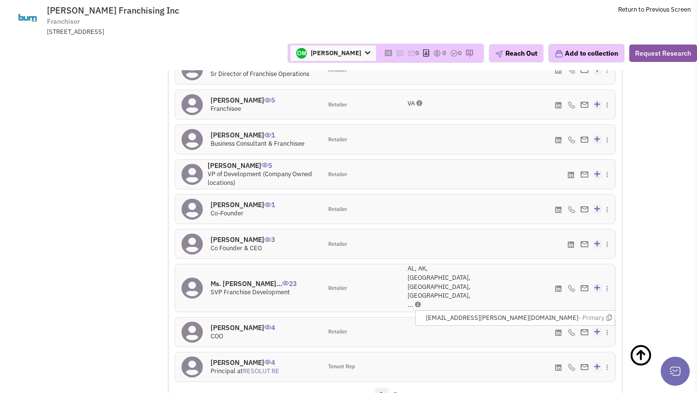
click at [562, 314] on span "amber.burke@burnbootcamp.com - Primary" at bounding box center [519, 318] width 186 height 9
copy span "amber.burke@burnbootcamp.com"
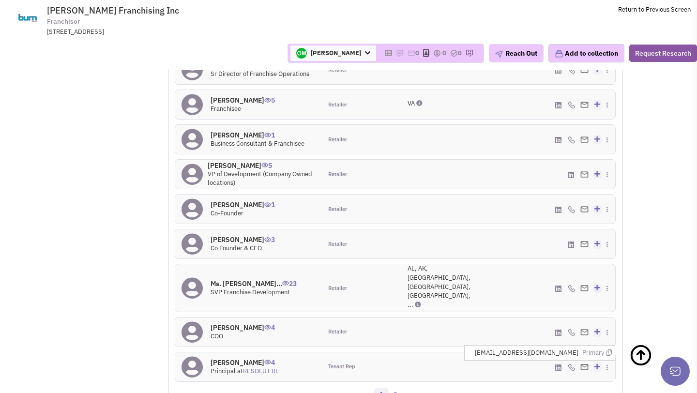
click at [577, 348] on span "jorozco@resolutre.com - Primary" at bounding box center [543, 352] width 137 height 9
copy span "jorozco@resolutre.com"
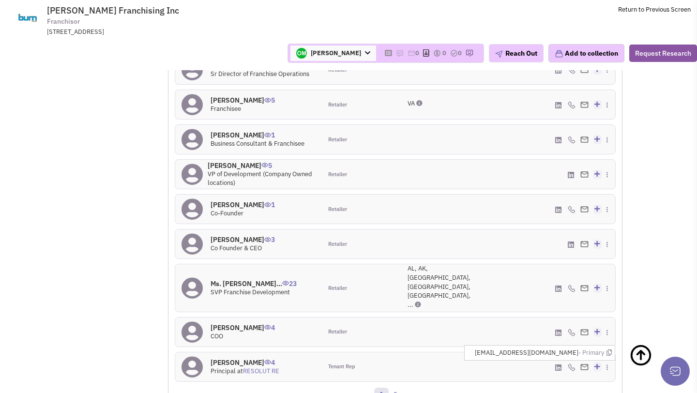
click at [386, 388] on link "1" at bounding box center [381, 395] width 15 height 15
click at [395, 388] on link "2" at bounding box center [395, 395] width 15 height 15
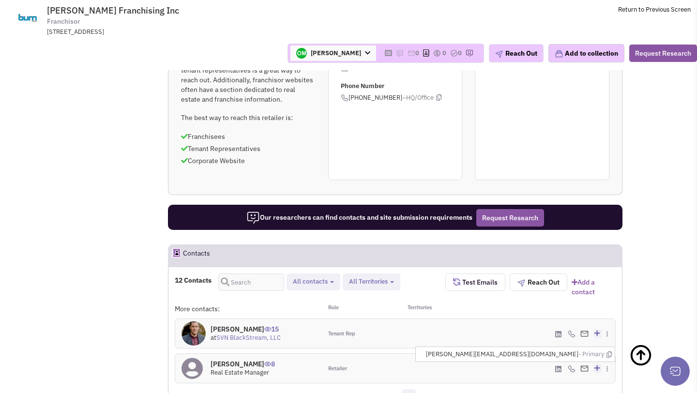
scroll to position [703, 0]
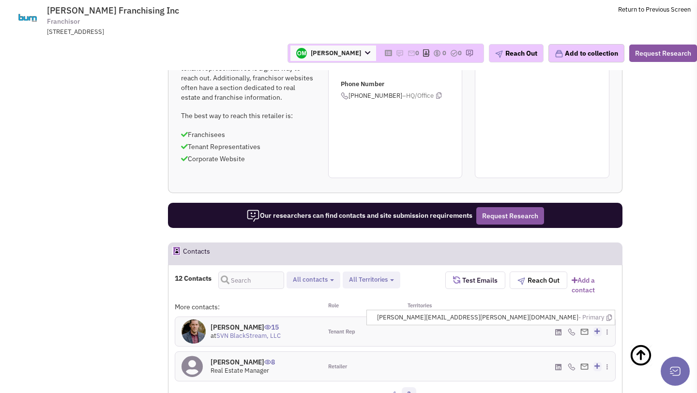
click at [569, 313] on span "dustin.tenney@svn.com - Primary" at bounding box center [494, 317] width 235 height 9
copy span "dustin.tenney@svn.com"
click at [572, 348] on span "gregory.binstead@burnbootcamp.com - Primary" at bounding box center [519, 352] width 186 height 9
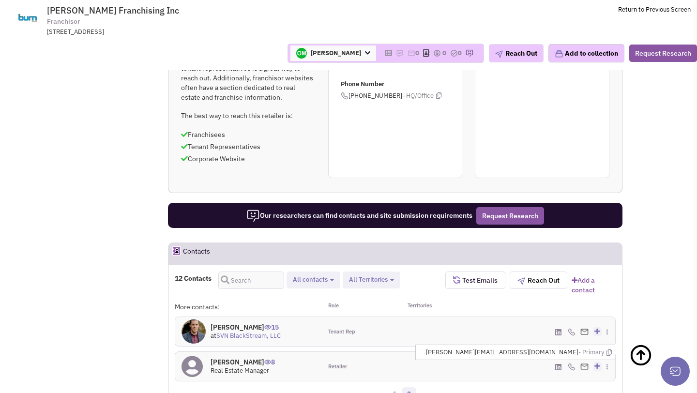
click at [572, 348] on span "gregory.binstead@burnbootcamp.com - Primary" at bounding box center [519, 352] width 186 height 9
copy span "gregory.binstead@burnbootcamp.com"
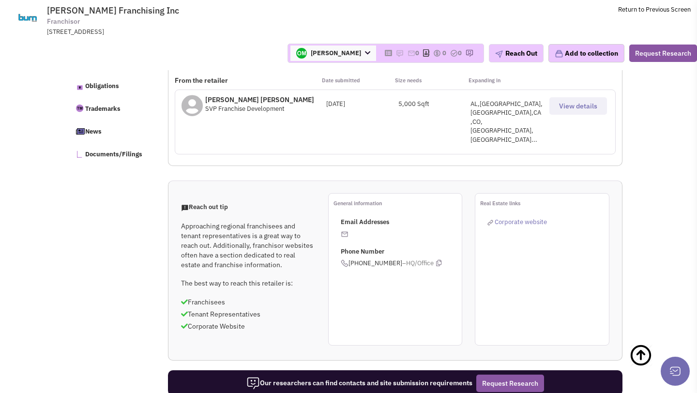
scroll to position [199, 0]
